Goal: Task Accomplishment & Management: Manage account settings

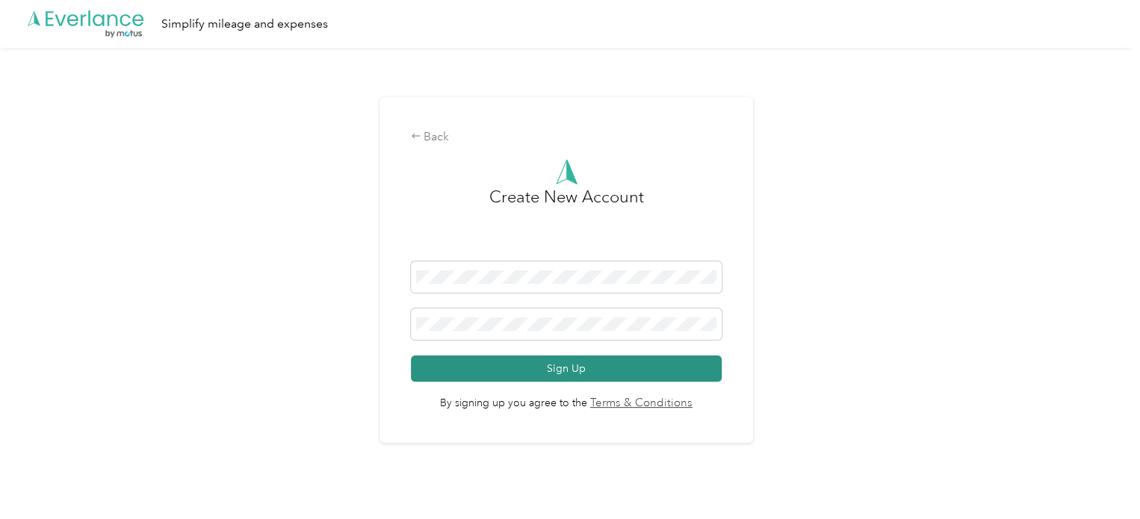
click at [518, 371] on button "Sign Up" at bounding box center [567, 369] width 312 height 26
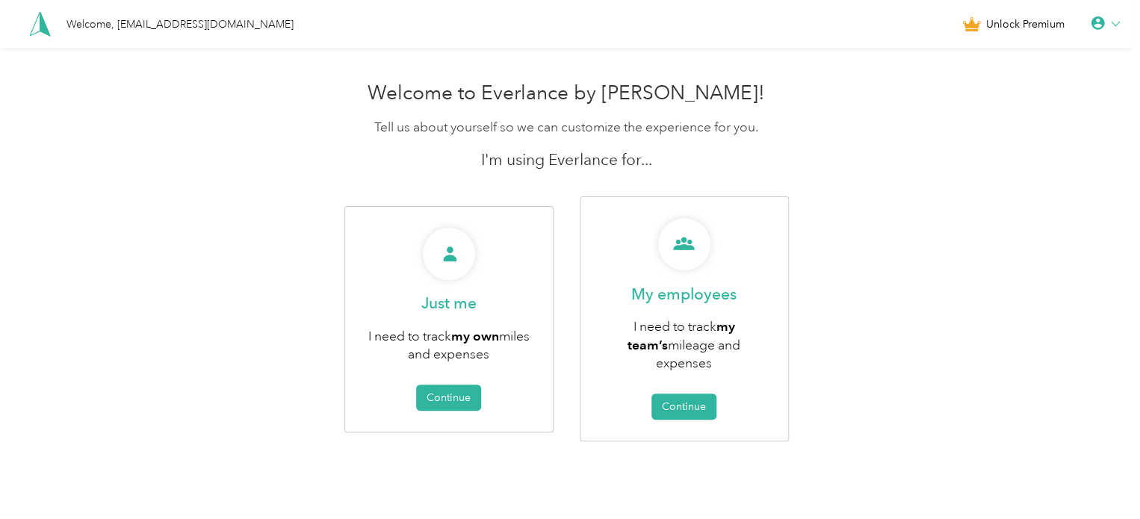
click at [1075, 253] on div "Welcome to Everlance by [PERSON_NAME]! Tell us about yourself so we can customi…" at bounding box center [566, 294] width 1133 height 441
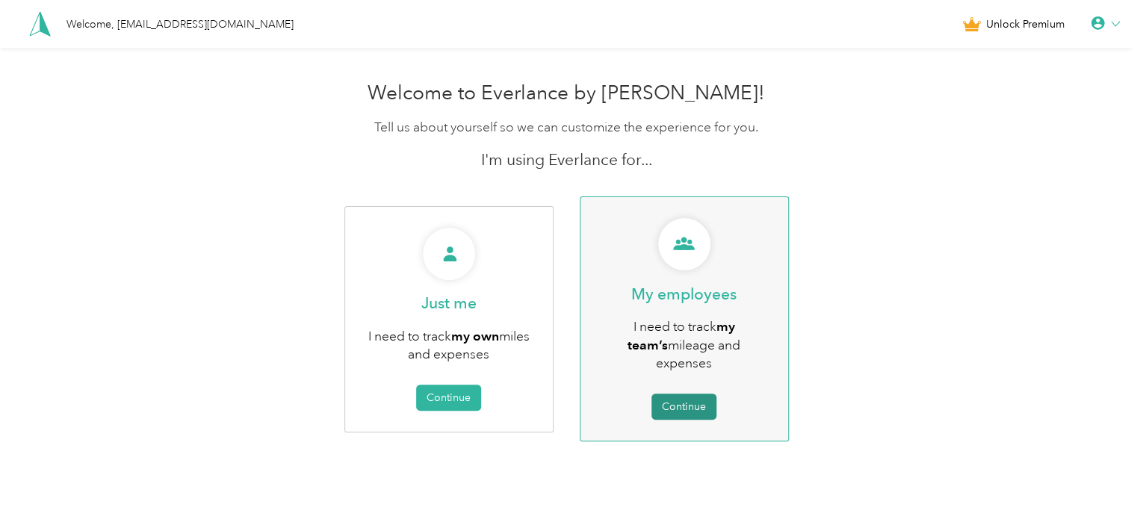
click at [696, 394] on button "Continue" at bounding box center [683, 407] width 65 height 26
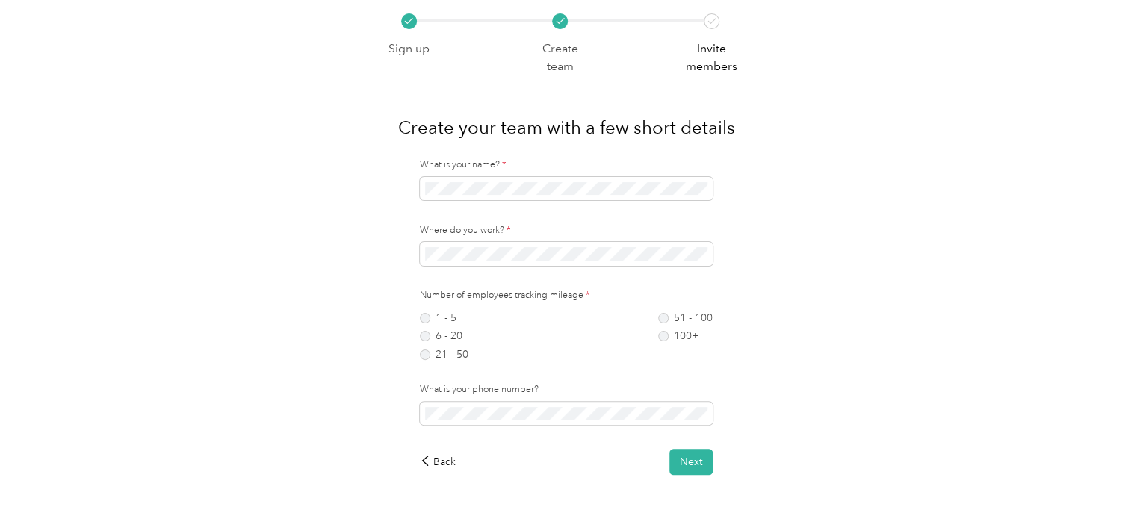
click at [380, 174] on div "What is your name? * Where do you work? * Number of employees tracking mileage …" at bounding box center [565, 316] width 377 height 317
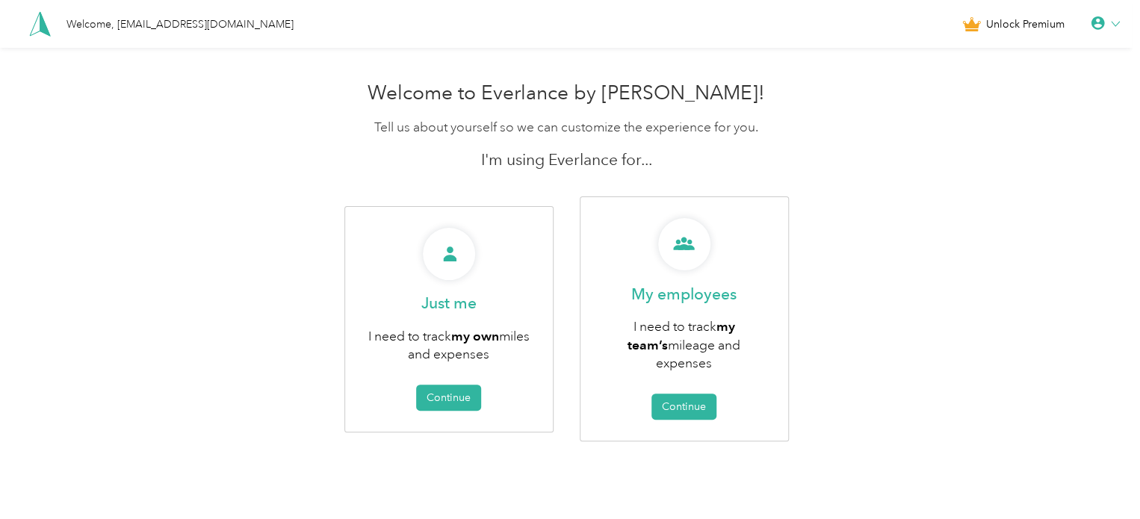
click at [1115, 32] on div "Unlock Premium" at bounding box center [1041, 24] width 158 height 19
click at [1118, 21] on icon at bounding box center [1115, 23] width 9 height 9
click at [995, 110] on div "Logout" at bounding box center [1053, 110] width 167 height 31
